Goal: Information Seeking & Learning: Learn about a topic

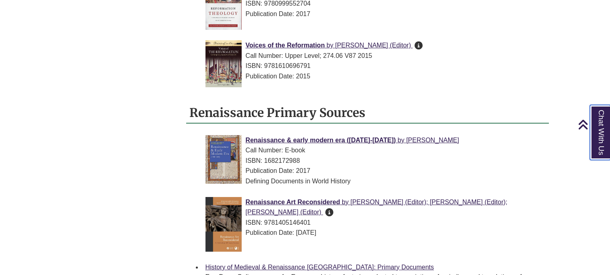
scroll to position [780, 0]
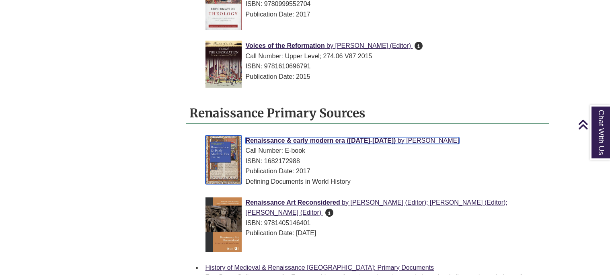
click at [367, 137] on span "Renaissance & early modern era (1308-1600)" at bounding box center [321, 140] width 150 height 7
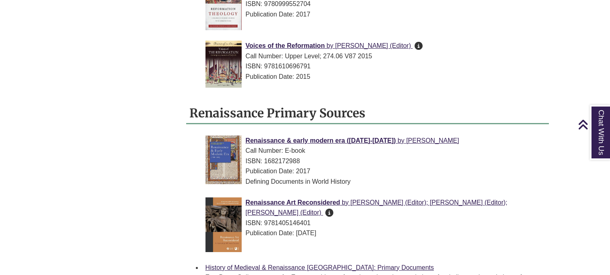
drag, startPoint x: 244, startPoint y: 126, endPoint x: 380, endPoint y: 133, distance: 136.5
click at [380, 136] on div "Renaissance & early modern era (1308-1600) by Shally-Jensen, Michael Call Numbe…" at bounding box center [375, 161] width 338 height 51
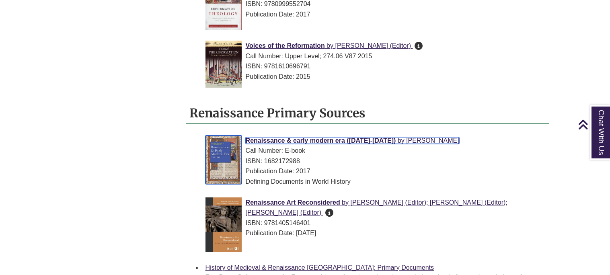
click at [382, 137] on span "Renaissance & early modern era (1308-1600)" at bounding box center [321, 140] width 150 height 7
click at [250, 137] on span "Renaissance & early modern era (1308-1600)" at bounding box center [321, 140] width 150 height 7
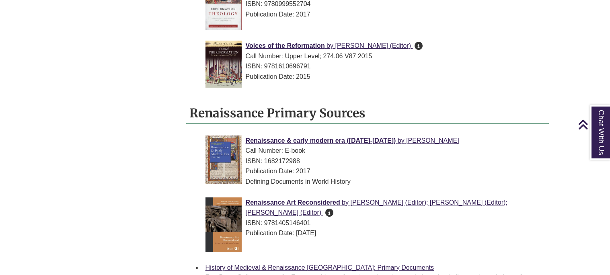
click at [113, 129] on div "Renaissance & Reformation Europe Find Background Information Secondary Sources …" at bounding box center [305, 14] width 500 height 1136
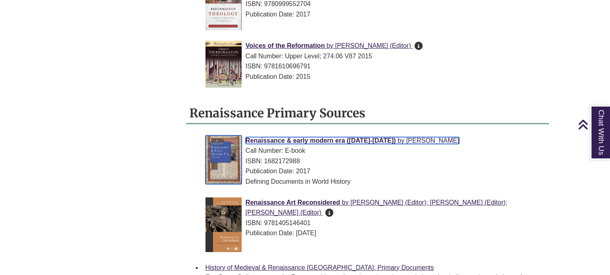
click at [246, 137] on span "Renaissance & early modern era (1308-1600)" at bounding box center [321, 140] width 150 height 7
drag, startPoint x: 380, startPoint y: 124, endPoint x: 274, endPoint y: 121, distance: 106.2
click at [274, 132] on li "Renaissance & early modern era (1308-1600) by Shally-Jensen, Michael Call Numbe…" at bounding box center [374, 163] width 344 height 62
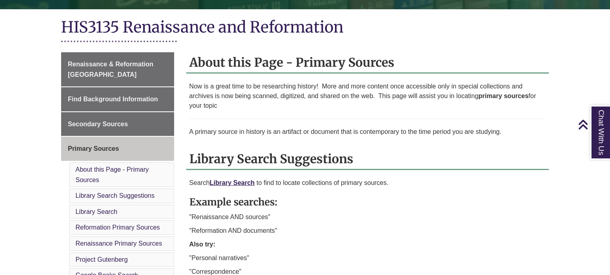
scroll to position [173, 0]
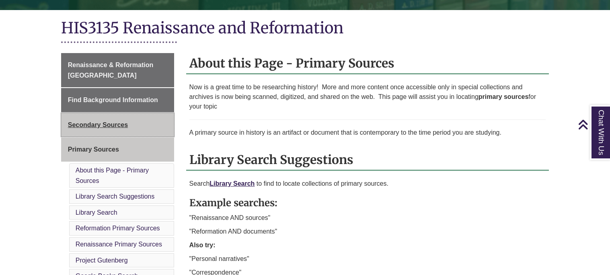
click at [146, 118] on link "Secondary Sources" at bounding box center [117, 125] width 113 height 24
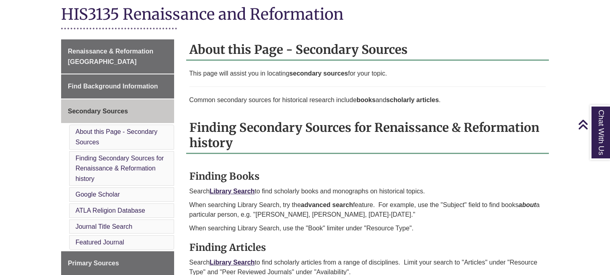
scroll to position [188, 0]
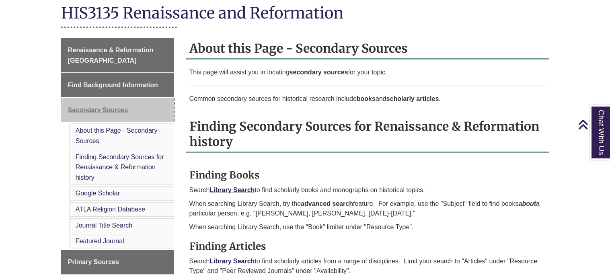
click at [113, 108] on span "Secondary Sources" at bounding box center [98, 110] width 60 height 7
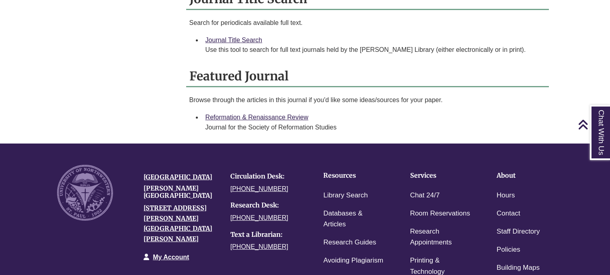
scroll to position [733, 0]
